Goal: Task Accomplishment & Management: Complete application form

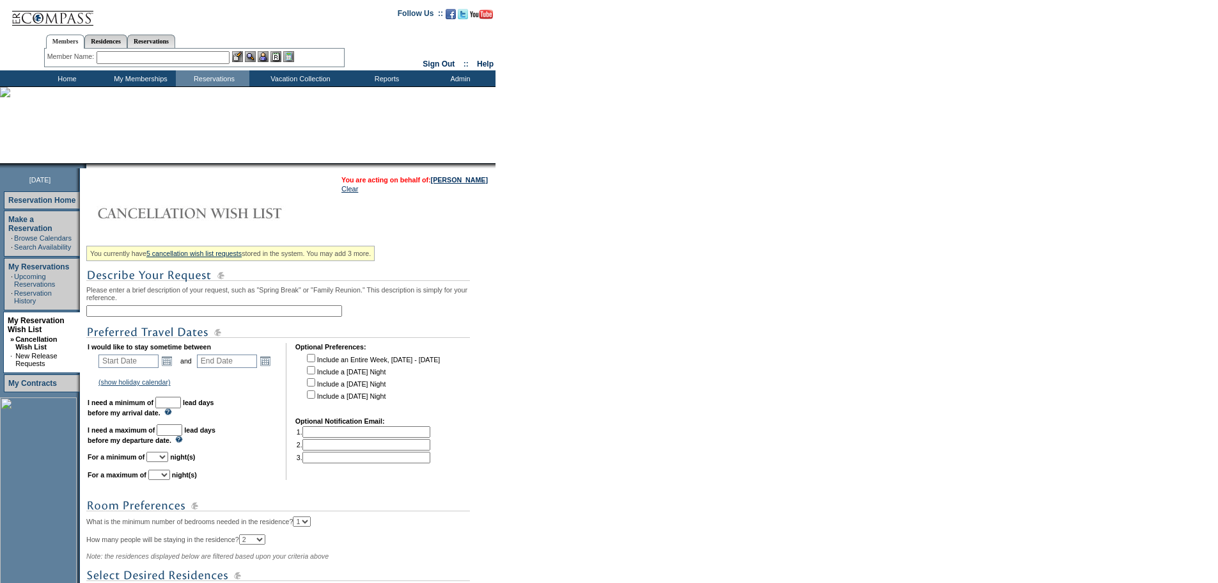
scroll to position [27, 0]
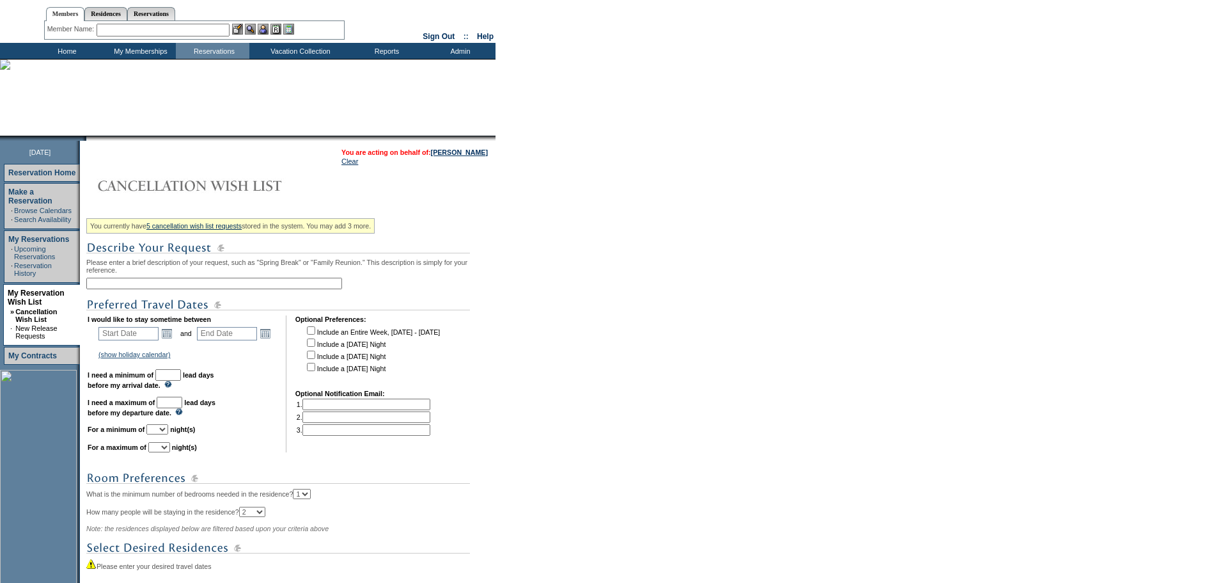
click at [176, 289] on input "text" at bounding box center [214, 284] width 256 height 12
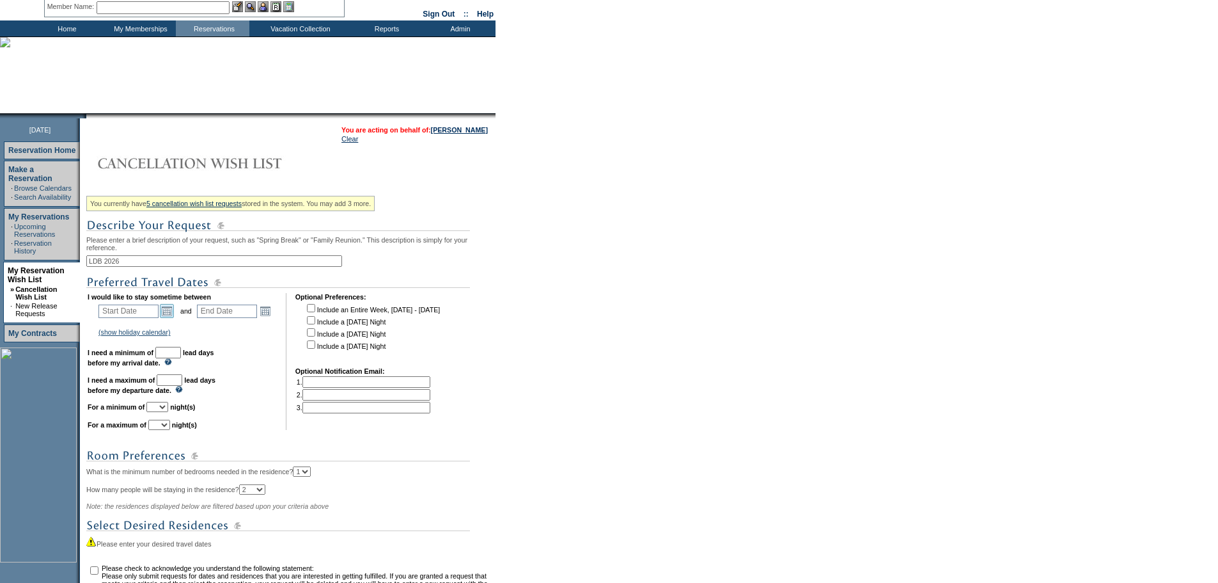
type input "LDB 2026"
click at [171, 313] on link "Open the calendar popup." at bounding box center [167, 311] width 14 height 14
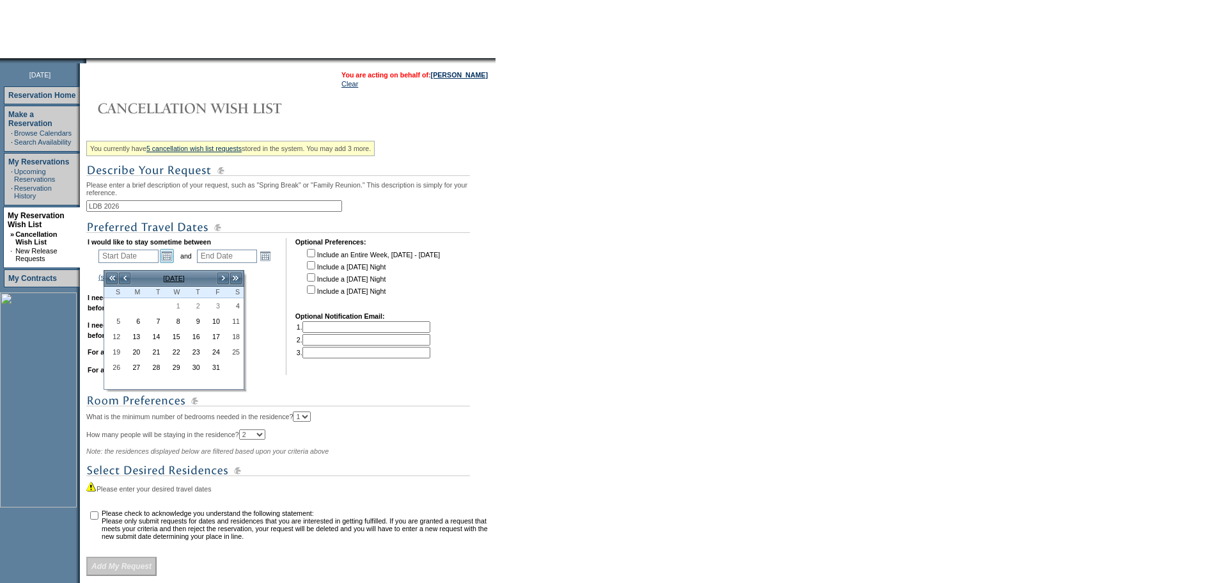
scroll to position [106, 0]
click at [235, 278] on link ">>" at bounding box center [236, 277] width 13 height 13
click at [122, 274] on link "<" at bounding box center [124, 277] width 13 height 13
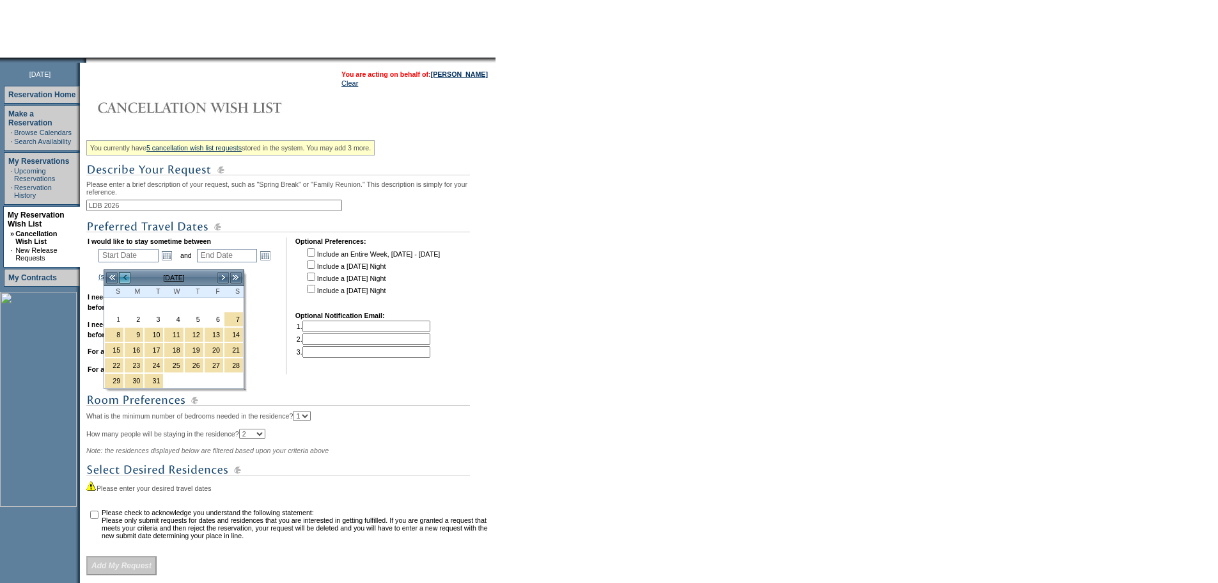
click at [122, 274] on link "<" at bounding box center [124, 277] width 13 height 13
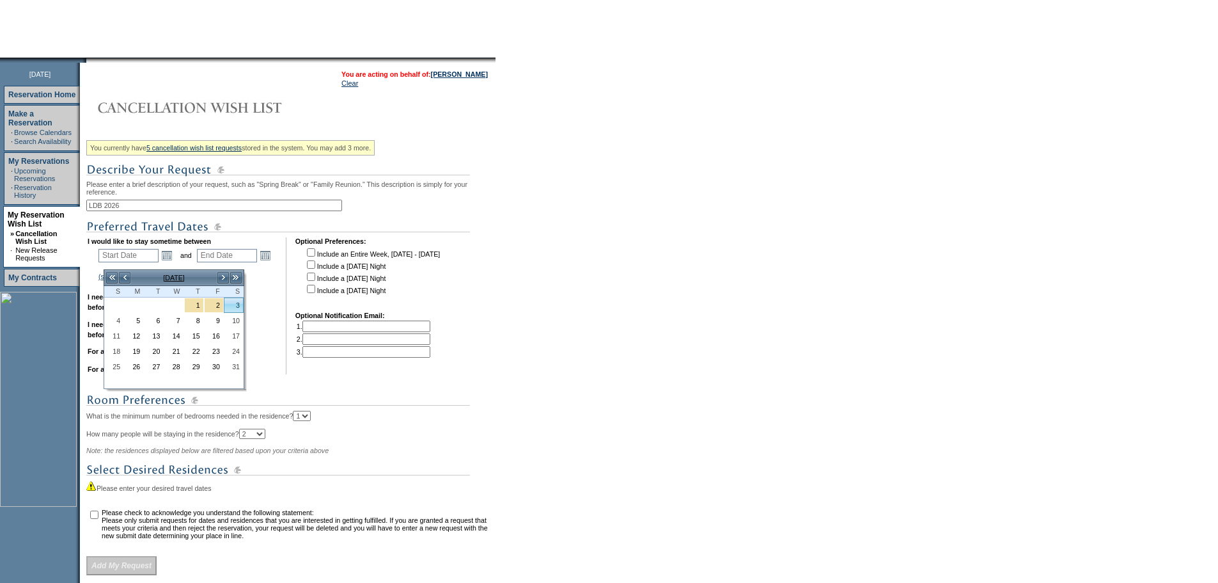
click at [235, 306] on link "3" at bounding box center [233, 305] width 19 height 14
type input "2026-01-03"
type input "2026-01-04"
type input "1/3/2026"
type input "1/4/2026"
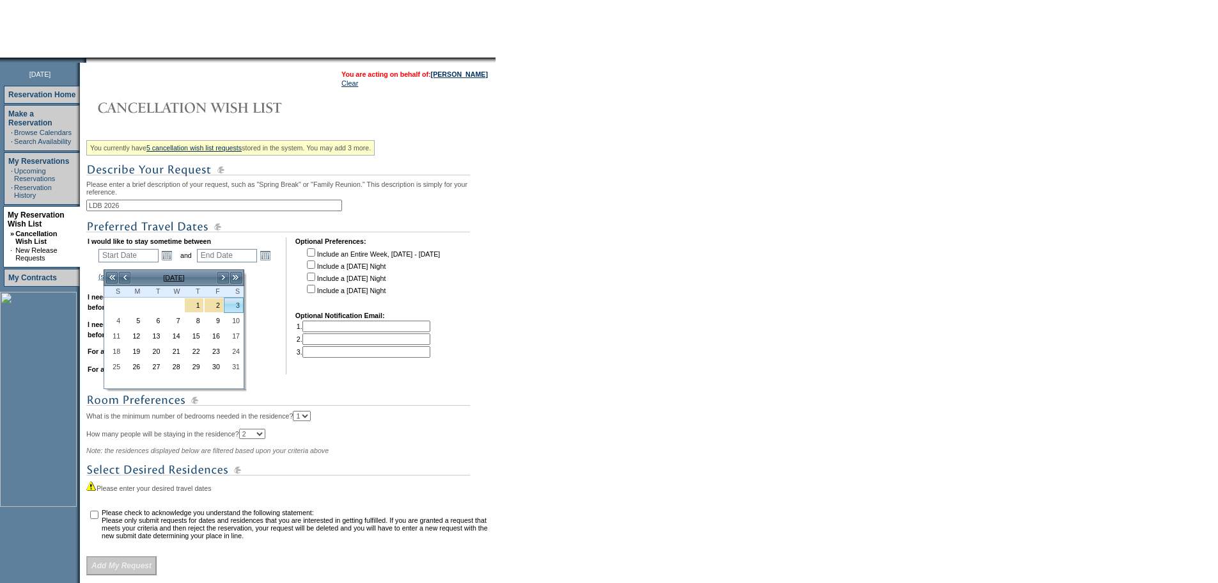
type input "96"
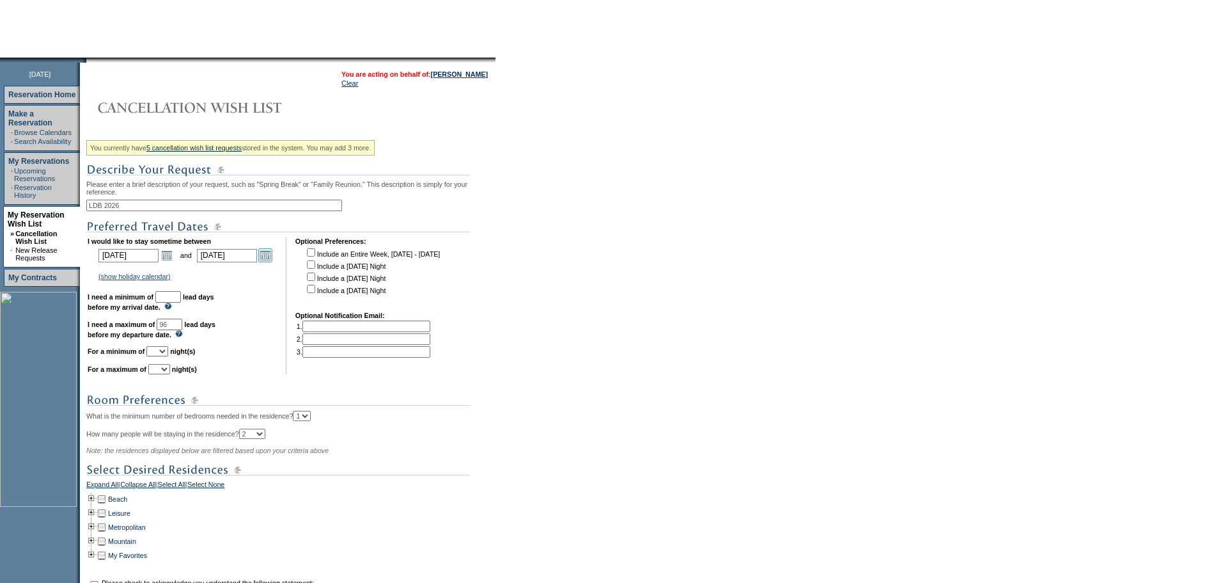
click at [272, 262] on link "Open the calendar popup." at bounding box center [265, 255] width 14 height 14
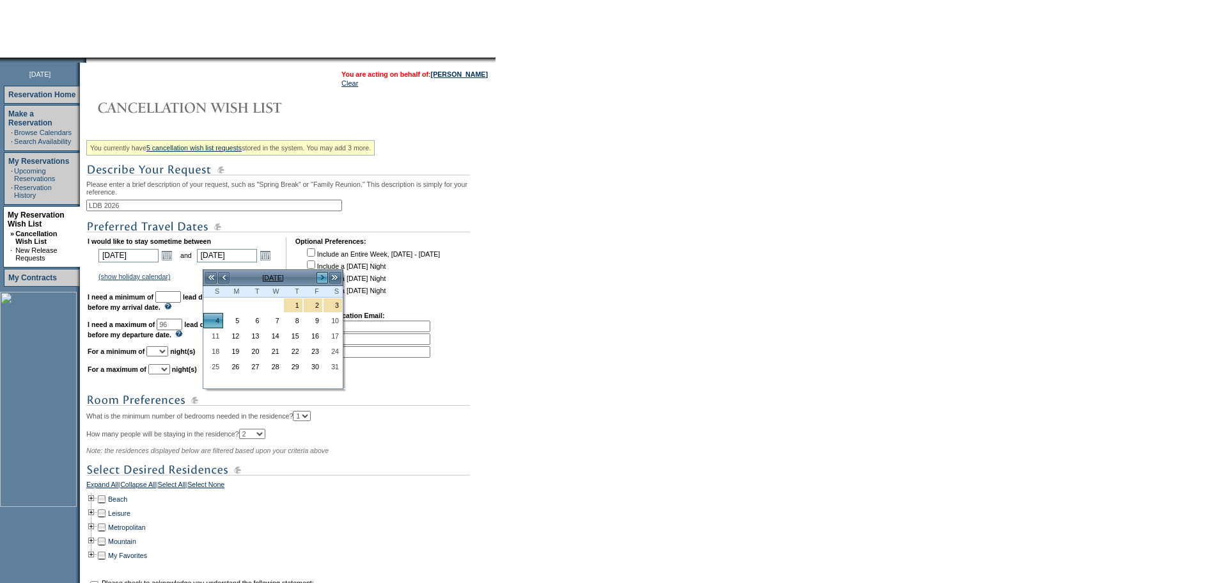
click at [322, 277] on link ">" at bounding box center [322, 277] width 13 height 13
click at [325, 273] on link ">" at bounding box center [322, 277] width 13 height 13
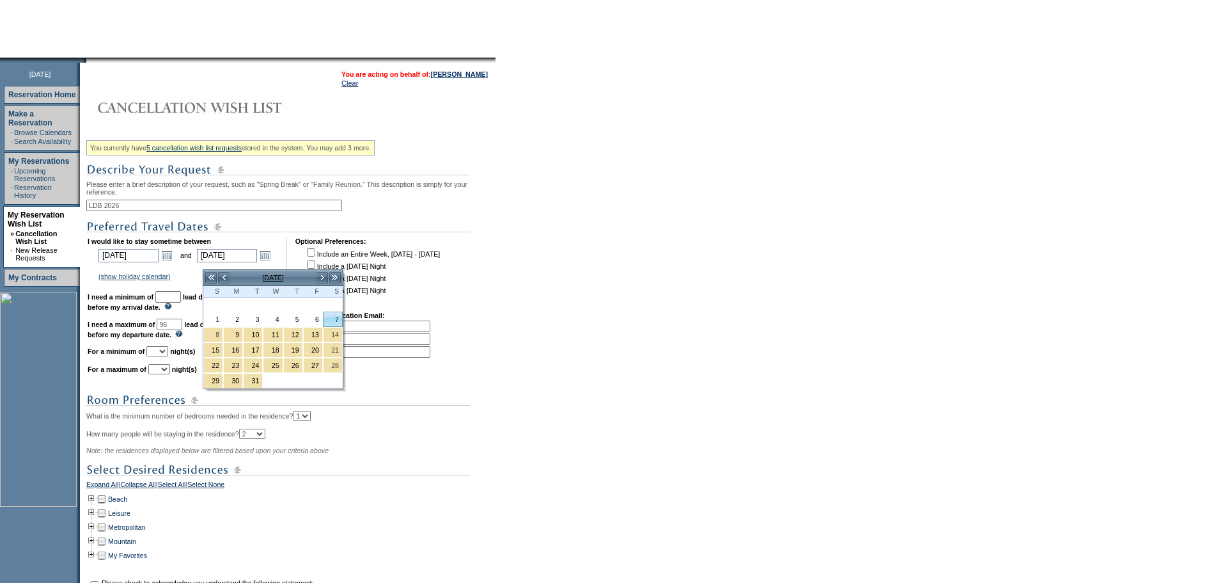
click at [336, 325] on link "7" at bounding box center [333, 319] width 19 height 14
type input "2026-03-07"
type input "3/7/2026"
type input "158"
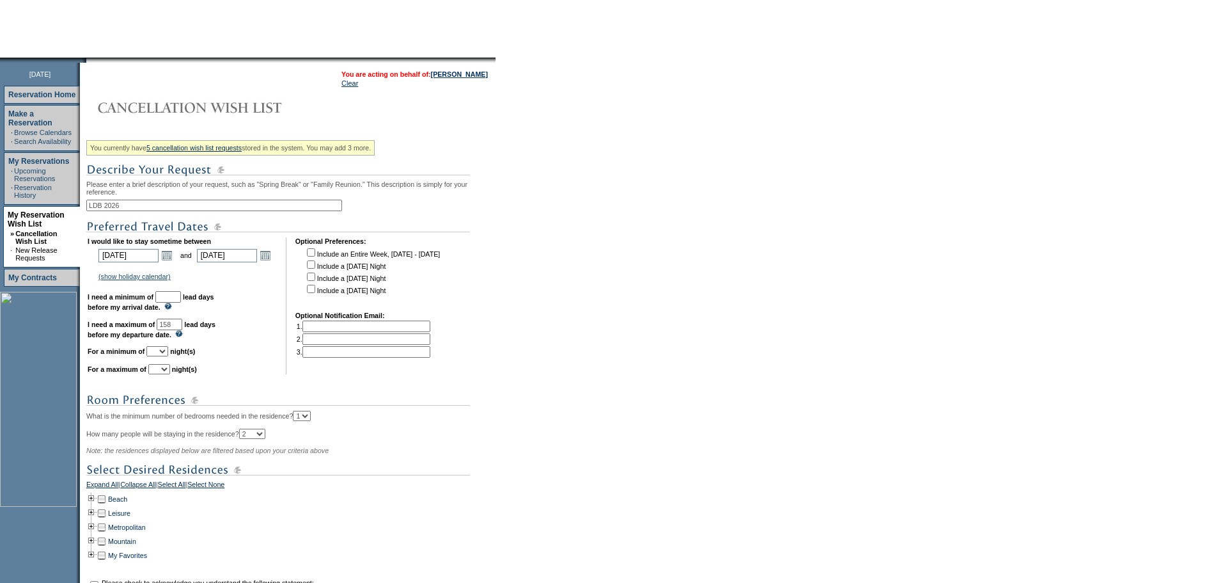
click at [181, 302] on input "text" at bounding box center [168, 297] width 26 height 12
type input "30"
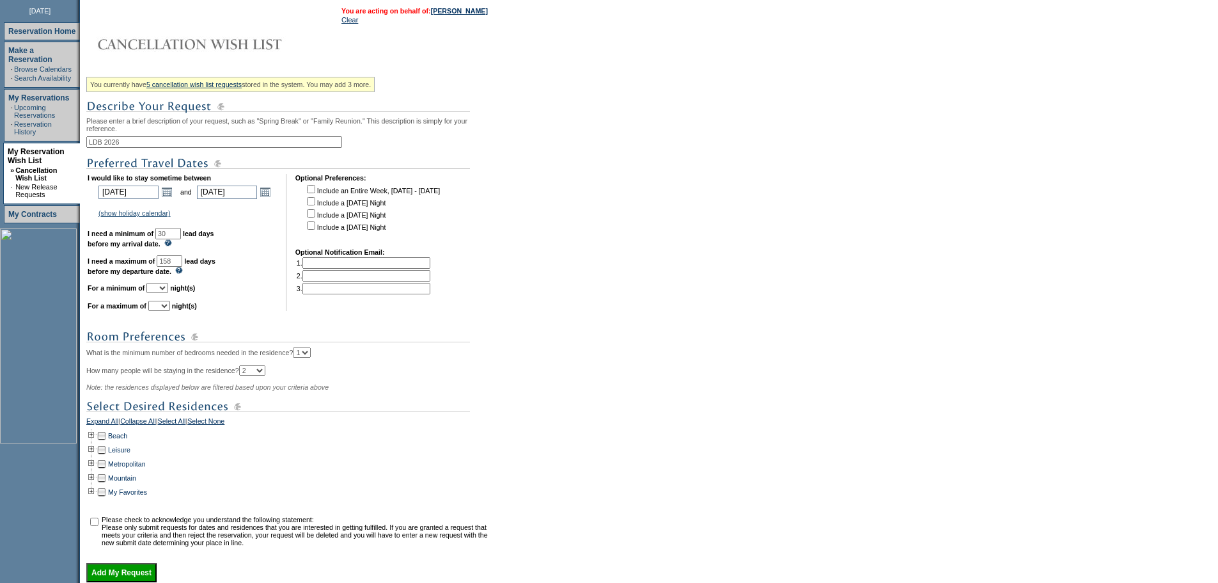
scroll to position [169, 0]
click at [168, 292] on select "1 2 3 4 5 6 7 8 9 10 11 12 13 14" at bounding box center [157, 287] width 22 height 10
click at [162, 292] on select "1 2 3 4 5 6 7 8 9 10 11 12 13 14" at bounding box center [157, 287] width 22 height 10
click at [168, 292] on select "1 2 3 4 5 6 7 8 9 10 11 12 13 14" at bounding box center [157, 287] width 22 height 10
select select "5"
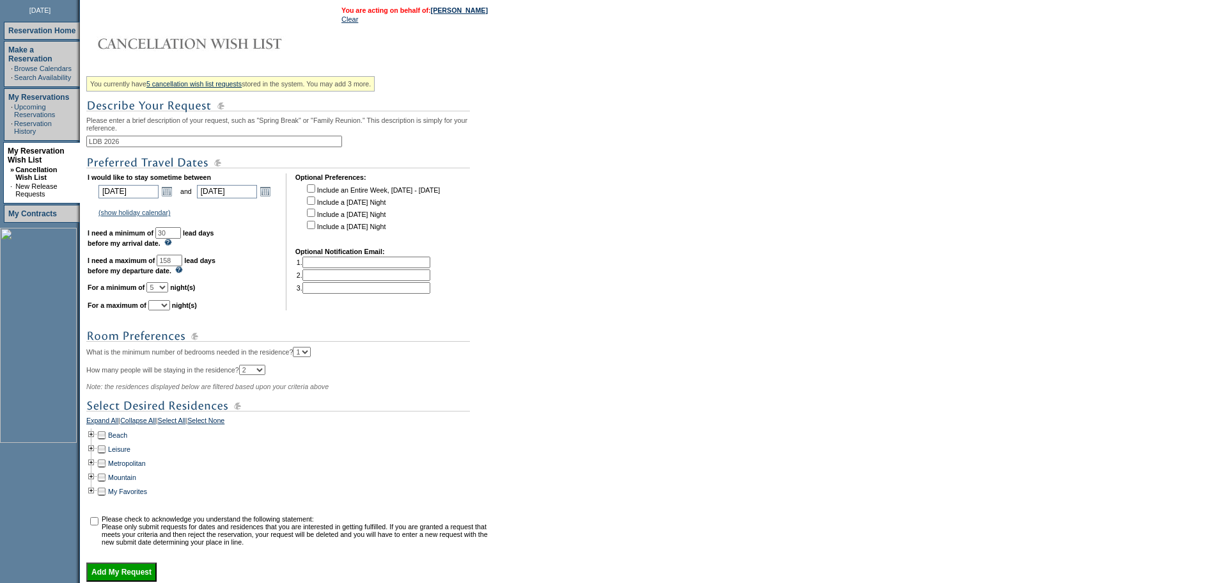
click at [162, 292] on select "1 2 3 4 5 6 7 8 9 10 11 12 13 14" at bounding box center [157, 287] width 22 height 10
click at [170, 310] on select "1 2 3 4 5 6 7 8 9 10 11 12 13 14" at bounding box center [159, 305] width 22 height 10
select select "7"
click at [164, 310] on select "1 2 3 4 5 6 7 8 9 10 11 12 13 14" at bounding box center [159, 305] width 22 height 10
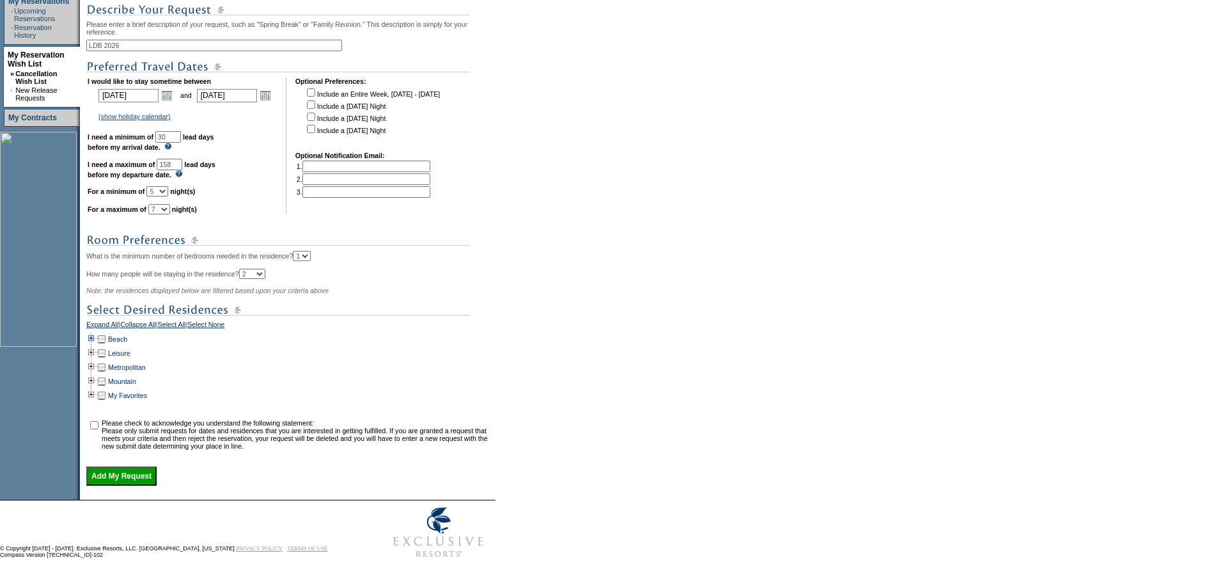
click at [97, 332] on td at bounding box center [91, 339] width 10 height 14
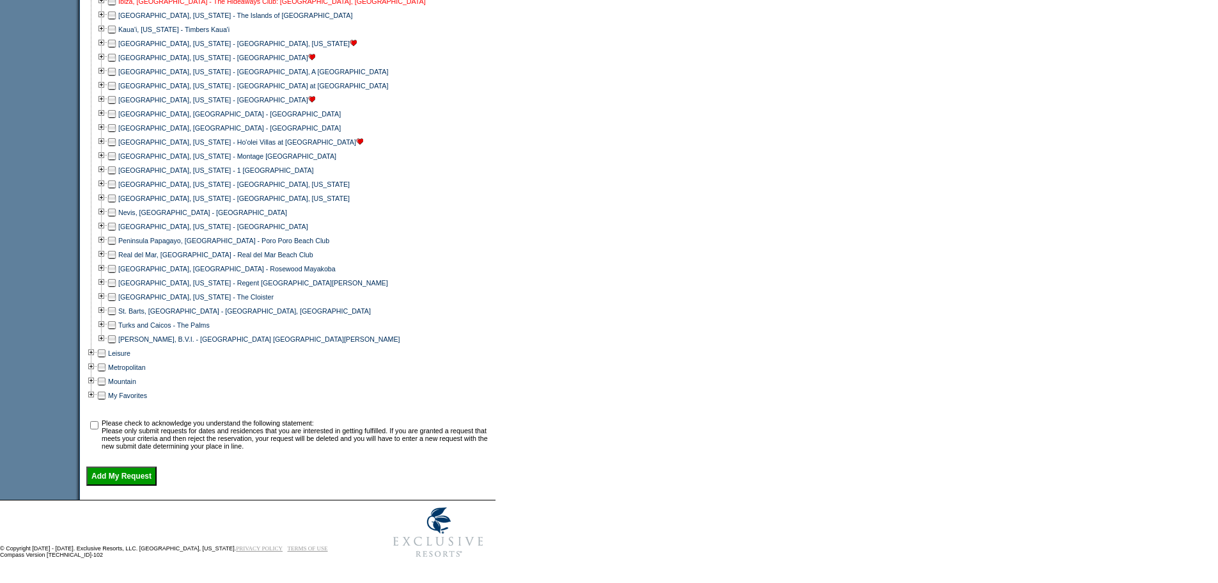
scroll to position [718, 0]
click at [117, 346] on td at bounding box center [112, 339] width 10 height 14
click at [97, 419] on td at bounding box center [94, 434] width 13 height 31
click at [98, 422] on input "checkbox" at bounding box center [94, 425] width 8 height 8
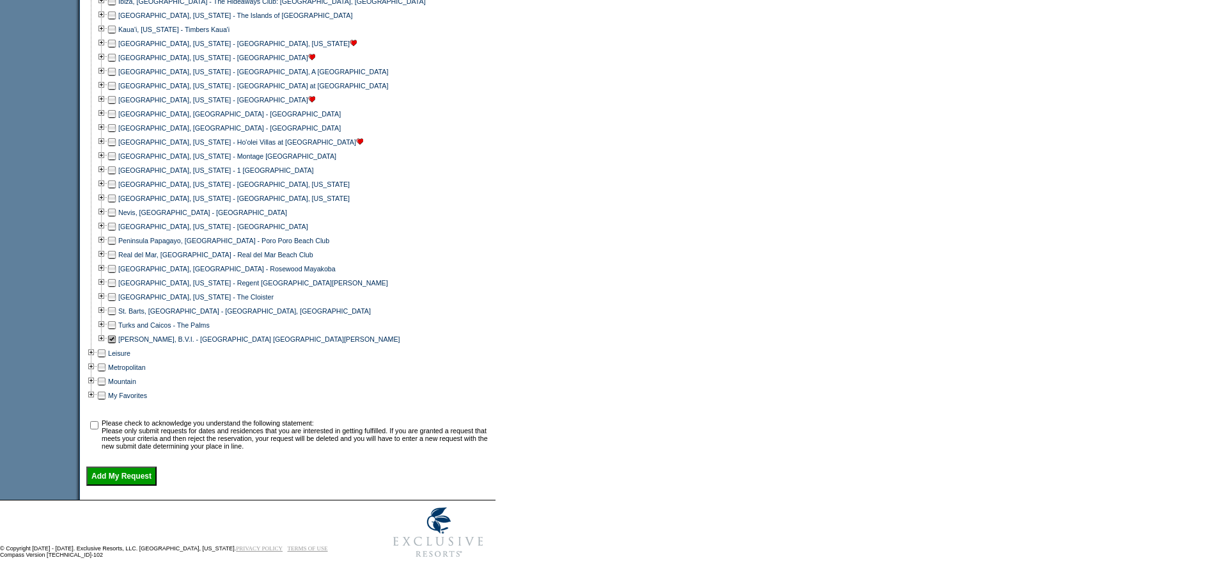
checkbox input "true"
click at [120, 476] on input "Add My Request" at bounding box center [121, 475] width 70 height 19
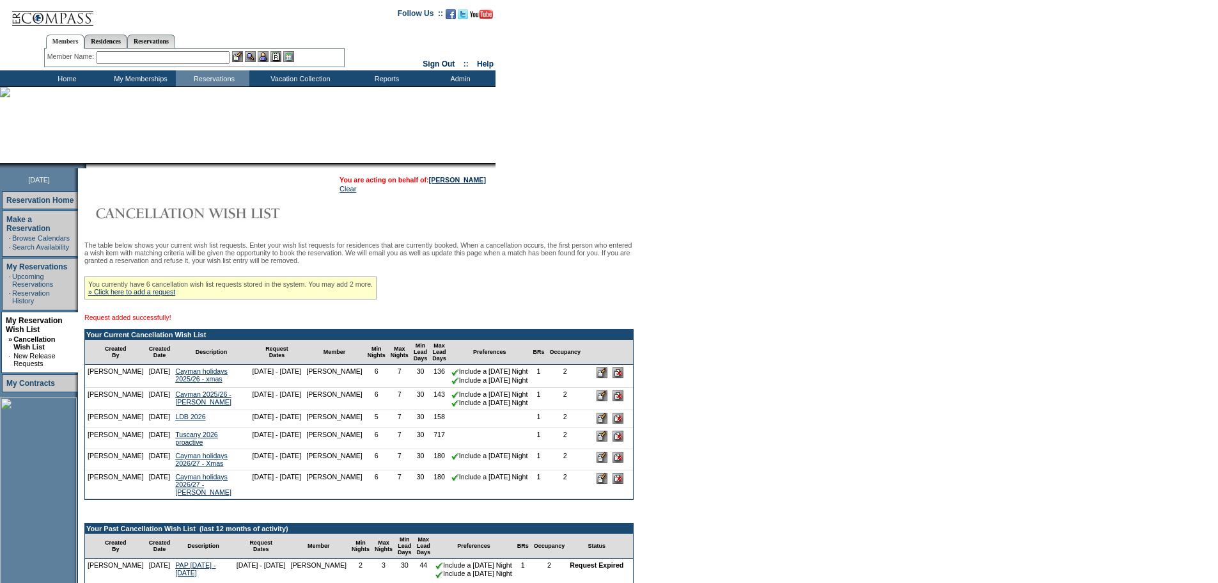
click at [464, 315] on div "The table below shows your current wish list requests. Enter your wish list req…" at bounding box center [358, 499] width 549 height 517
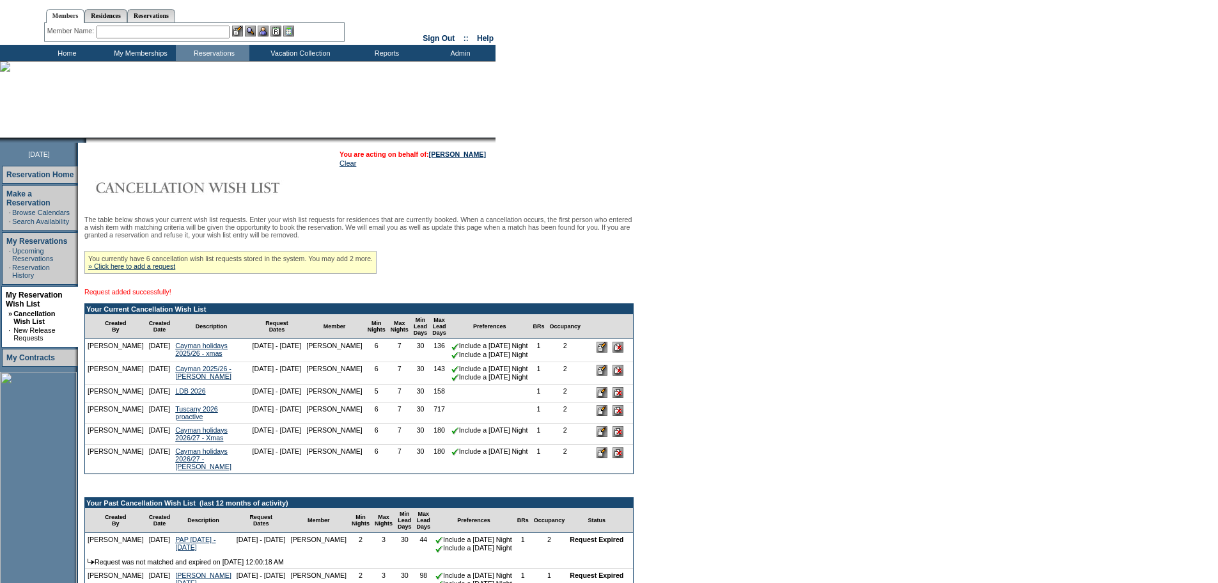
click at [477, 262] on div "The table below shows your current wish list requests. Enter your wish list req…" at bounding box center [358, 473] width 549 height 517
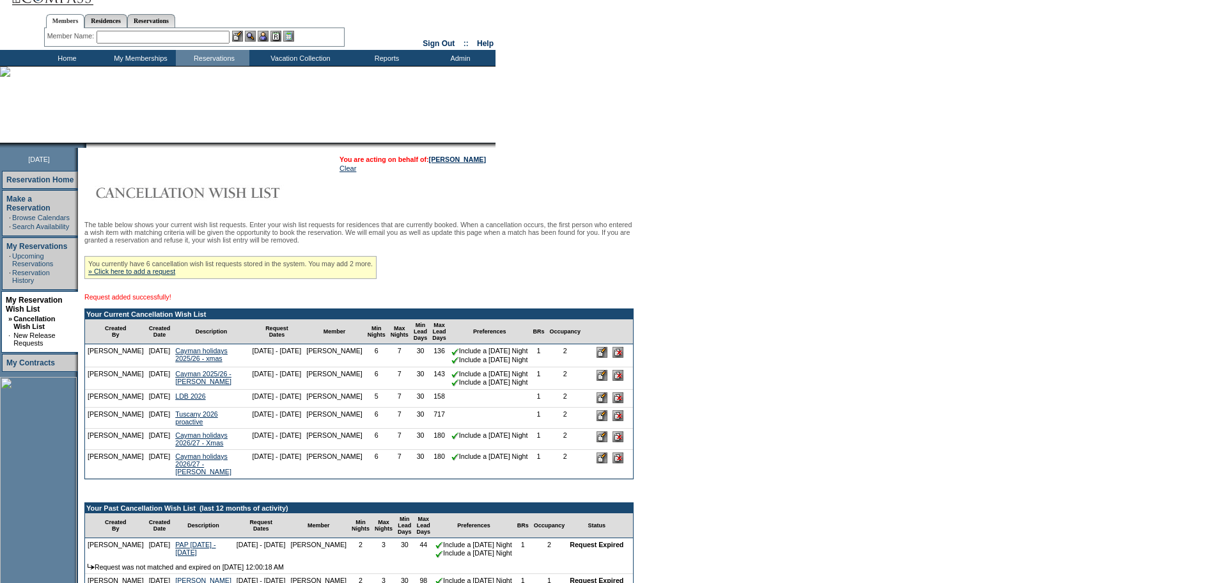
scroll to position [22, 0]
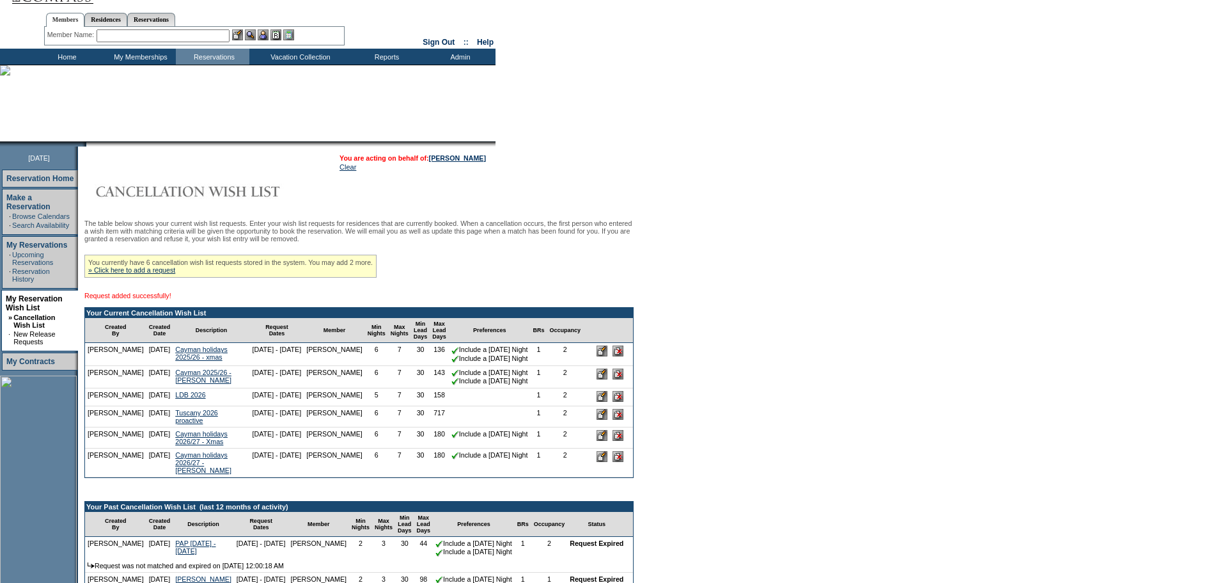
click at [517, 278] on div "The table below shows your current wish list requests. Enter your wish list req…" at bounding box center [358, 477] width 549 height 517
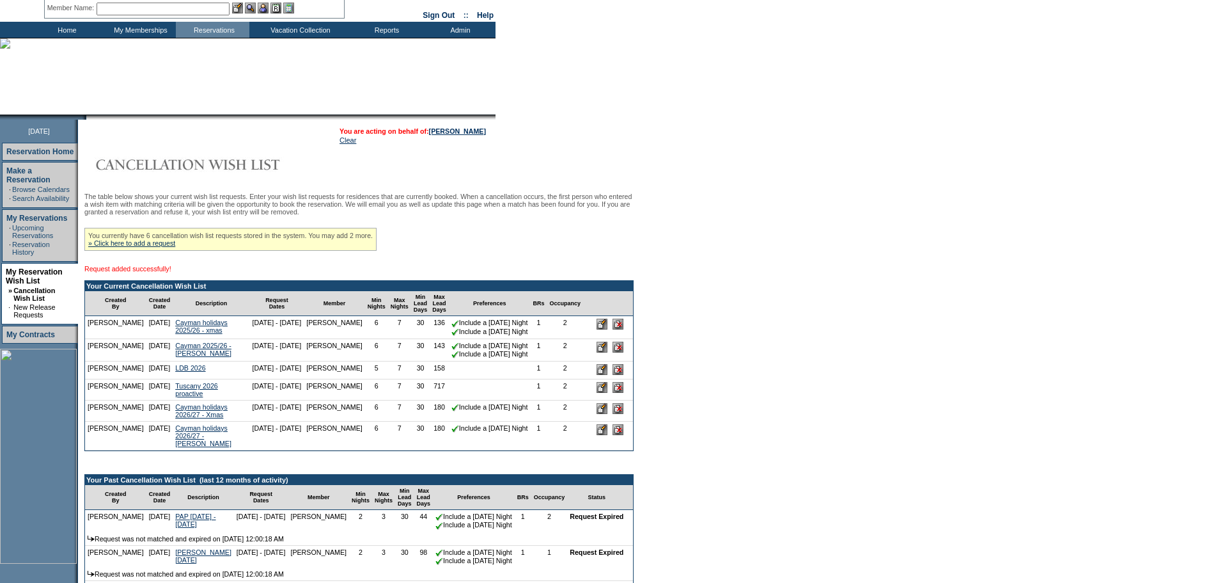
scroll to position [49, 0]
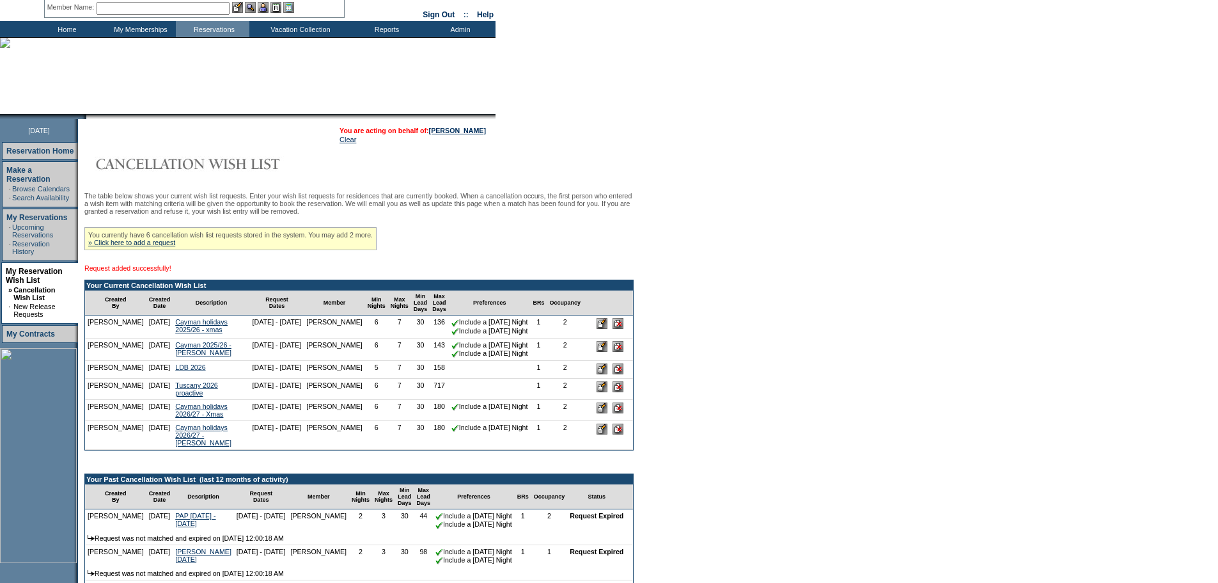
click at [499, 278] on div "The table below shows your current wish list requests. Enter your wish list req…" at bounding box center [358, 450] width 549 height 517
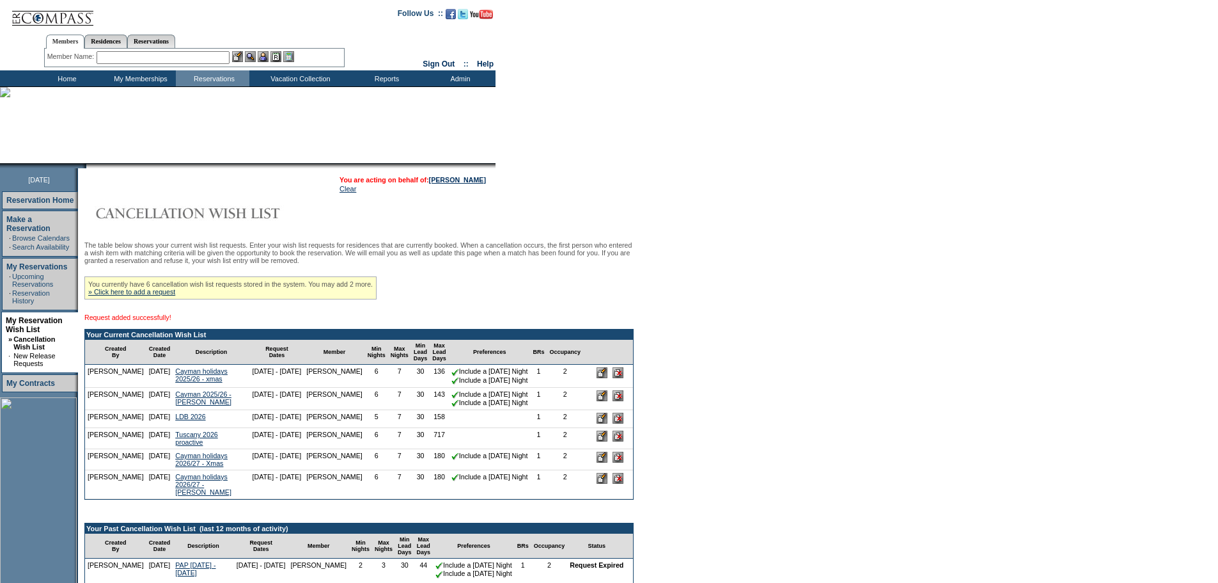
click at [299, 207] on img at bounding box center [212, 213] width 256 height 26
click at [192, 196] on table "You are acting on behalf of: [PERSON_NAME] Clear" at bounding box center [285, 184] width 409 height 26
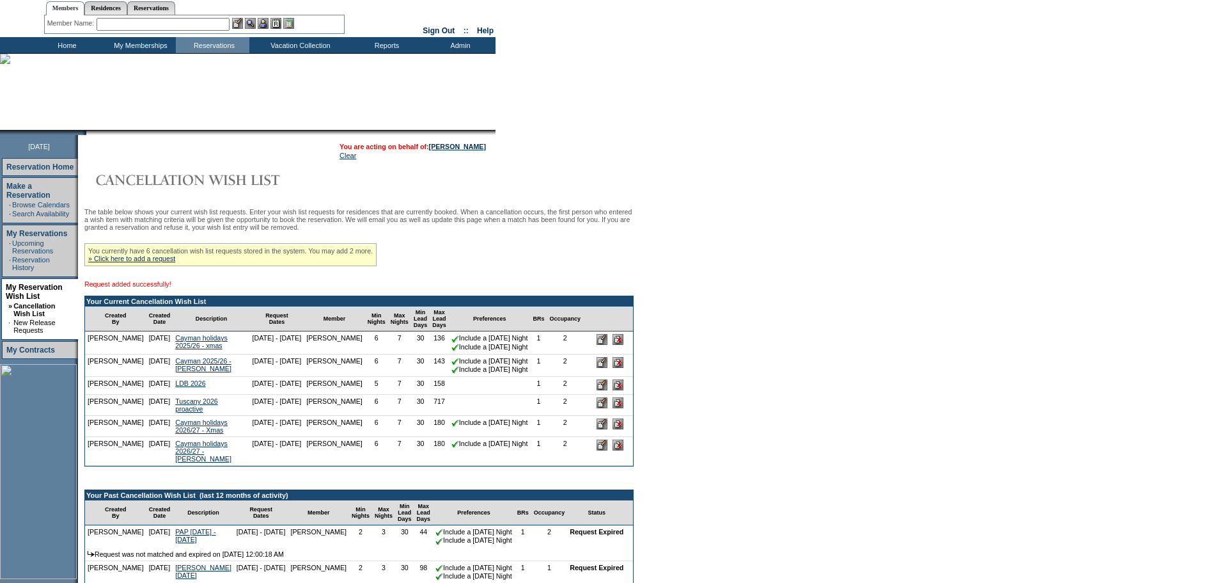
scroll to position [34, 0]
click at [496, 257] on div "The table below shows your current wish list requests. Enter your wish list req…" at bounding box center [358, 465] width 549 height 517
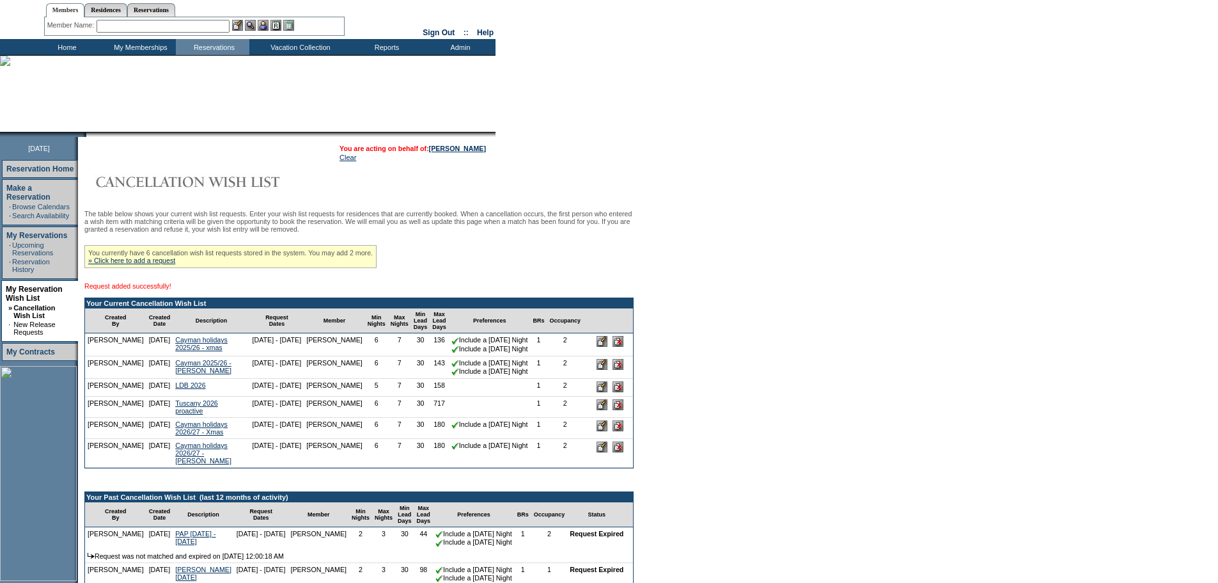
scroll to position [31, 0]
click at [137, 265] on link "» Click here to add a request" at bounding box center [131, 261] width 87 height 8
